Goal: Transaction & Acquisition: Purchase product/service

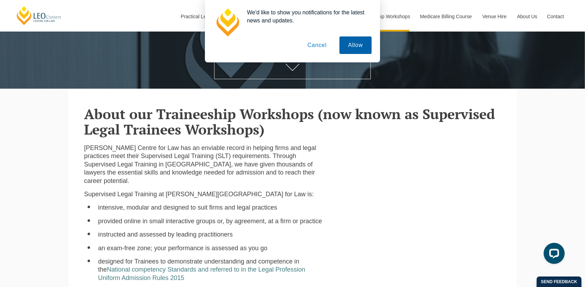
click at [352, 47] on button "Allow" at bounding box center [355, 45] width 32 height 18
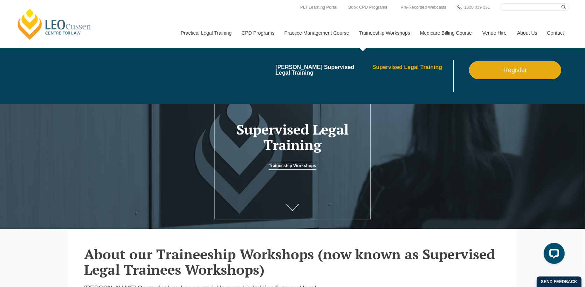
drag, startPoint x: 406, startPoint y: 67, endPoint x: 410, endPoint y: 65, distance: 4.6
click at [406, 67] on link "Supervised Legal Training" at bounding box center [411, 67] width 79 height 6
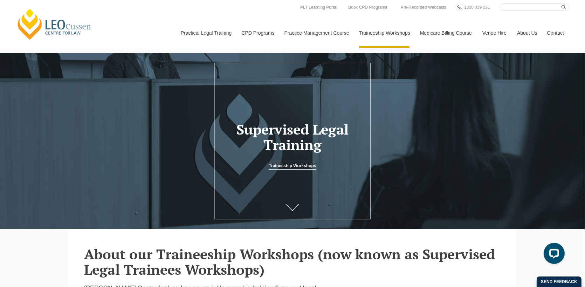
click at [311, 169] on link "Traineeship Workshops" at bounding box center [292, 166] width 47 height 8
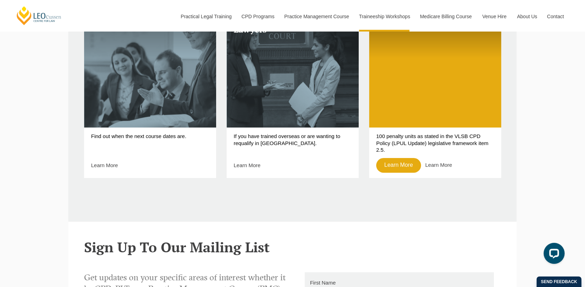
scroll to position [350, 0]
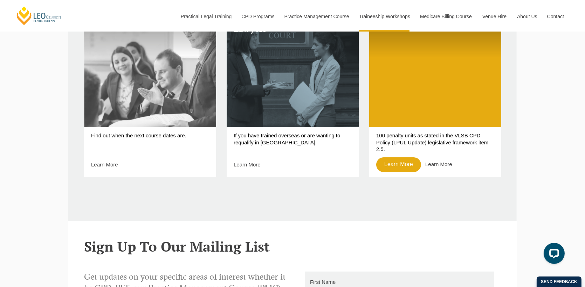
click at [200, 107] on link "Key Dates" at bounding box center [150, 67] width 132 height 120
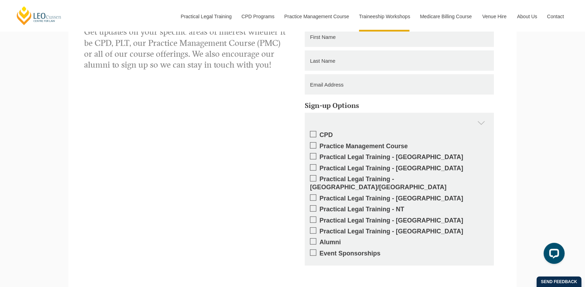
scroll to position [595, 0]
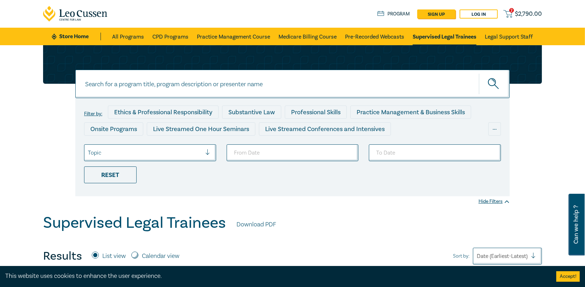
click at [166, 150] on div at bounding box center [145, 152] width 114 height 9
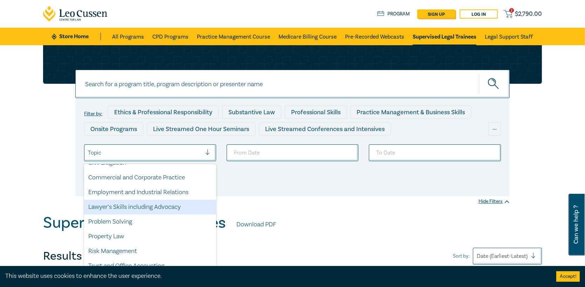
scroll to position [35, 0]
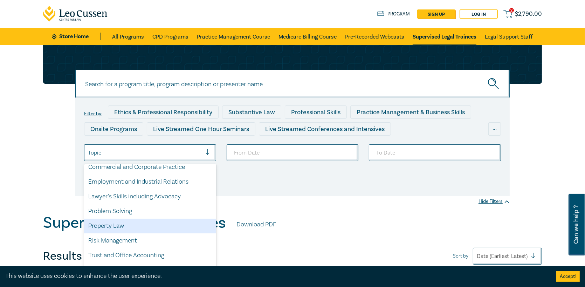
click at [133, 223] on div "Property Law" at bounding box center [150, 226] width 132 height 15
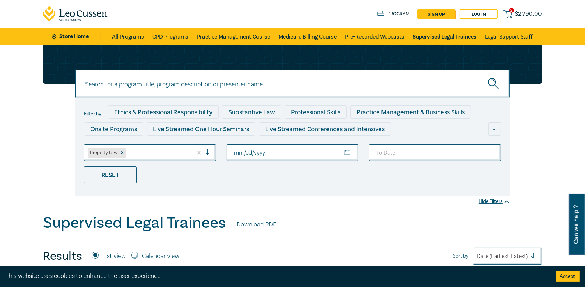
click at [140, 151] on div at bounding box center [158, 152] width 62 height 9
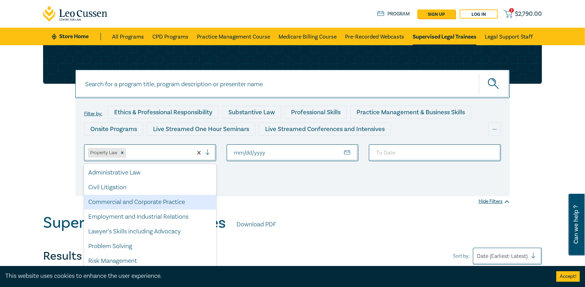
click at [144, 200] on div "Commercial and Corporate Practice" at bounding box center [150, 202] width 132 height 15
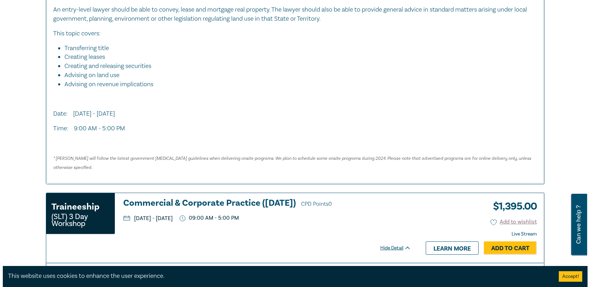
scroll to position [315, 0]
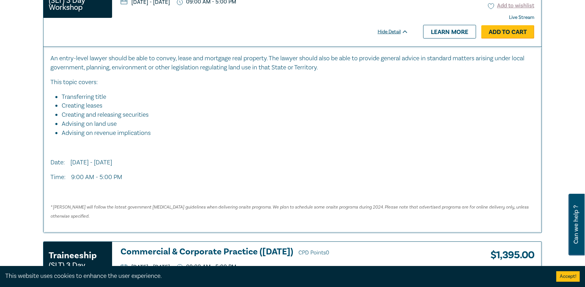
click at [510, 31] on link "Add to Cart" at bounding box center [507, 31] width 53 height 13
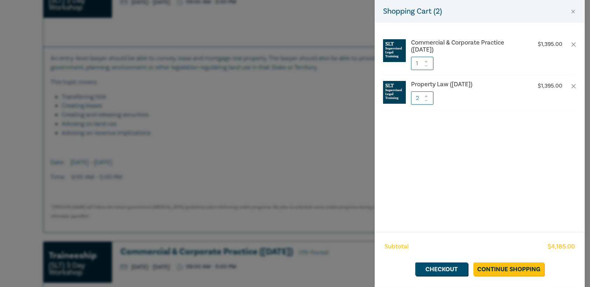
click at [426, 99] on icon at bounding box center [426, 100] width 5 height 3
click at [434, 269] on link "Checkout" at bounding box center [441, 268] width 53 height 13
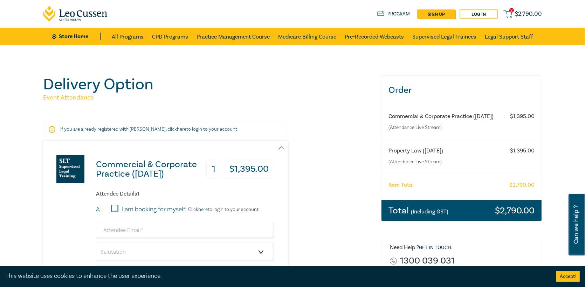
click at [165, 179] on div "Commercial & Corporate Practice (November 2025) 1 $ 1,395.00" at bounding box center [185, 169] width 178 height 32
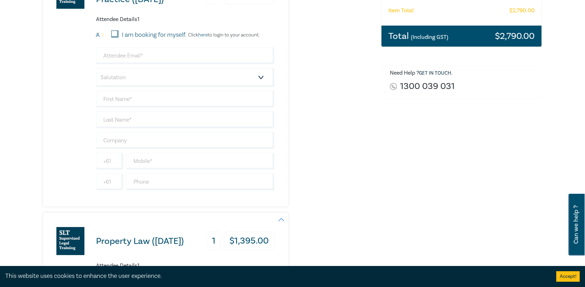
scroll to position [175, 0]
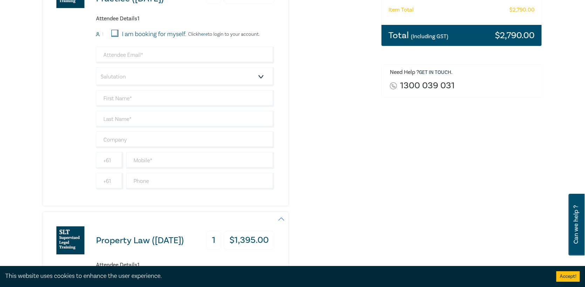
drag, startPoint x: 257, startPoint y: 243, endPoint x: 248, endPoint y: 237, distance: 10.9
drag, startPoint x: 13, startPoint y: 141, endPoint x: 14, endPoint y: 137, distance: 3.9
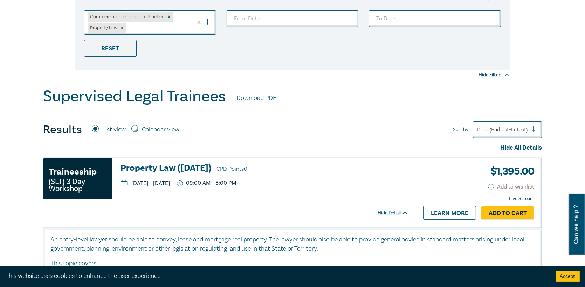
scroll to position [245, 0]
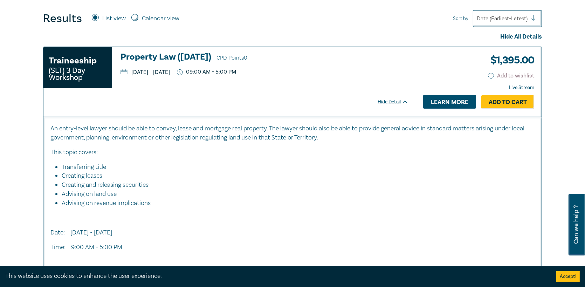
click at [445, 102] on link "Learn more" at bounding box center [449, 101] width 53 height 13
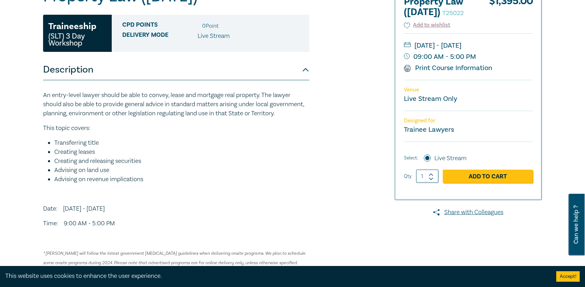
scroll to position [70, 0]
